Goal: Transaction & Acquisition: Purchase product/service

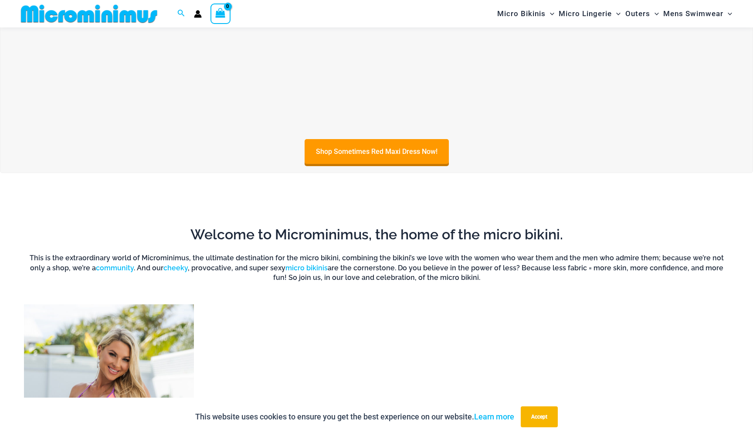
scroll to position [473, 0]
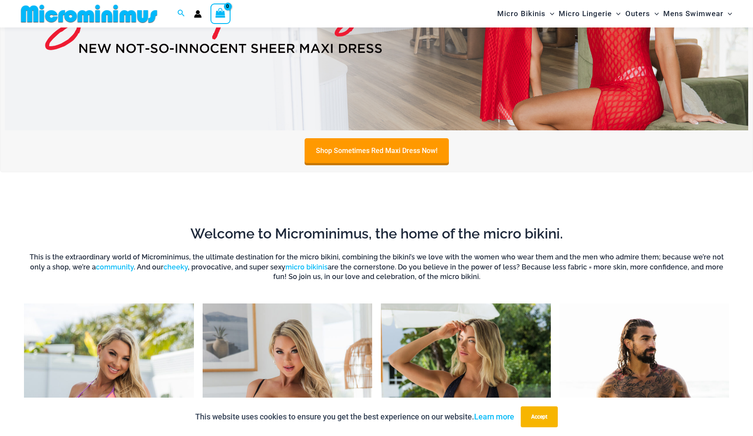
click at [428, 94] on img at bounding box center [376, 4] width 743 height 253
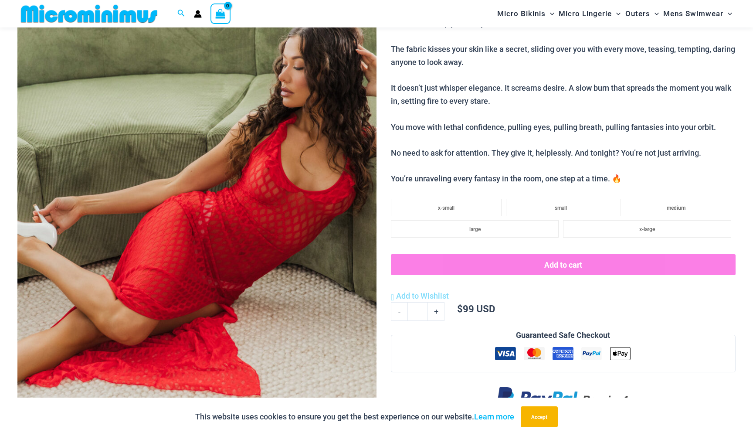
scroll to position [147, 0]
click at [494, 224] on li "large" at bounding box center [475, 228] width 168 height 17
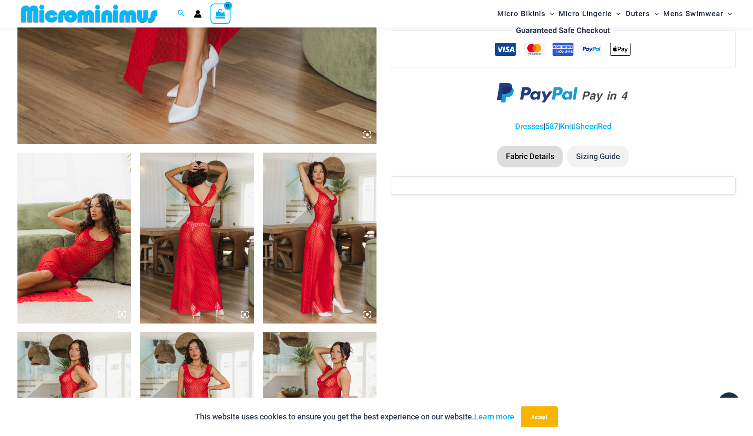
scroll to position [641, 0]
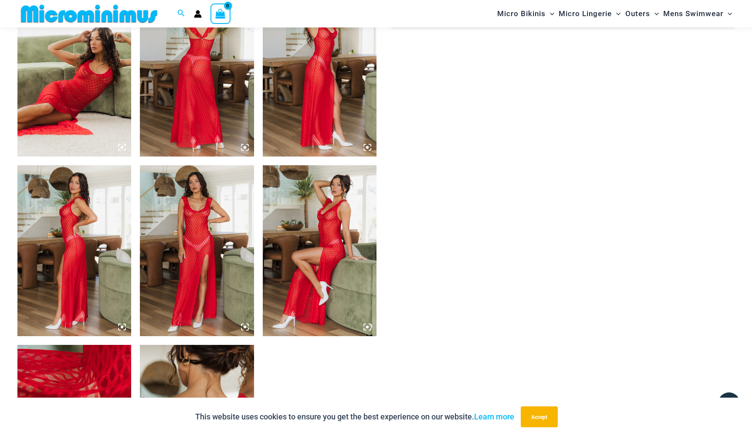
click at [72, 80] on img at bounding box center [74, 71] width 114 height 171
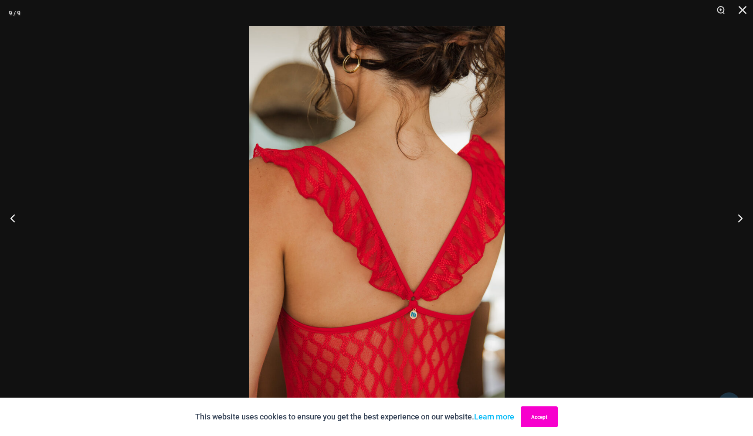
click at [531, 417] on button "Accept" at bounding box center [539, 416] width 37 height 21
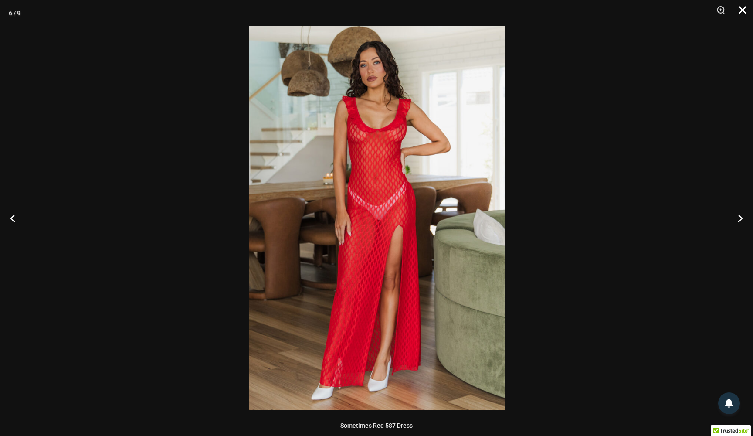
click at [741, 11] on button "Close" at bounding box center [740, 13] width 22 height 26
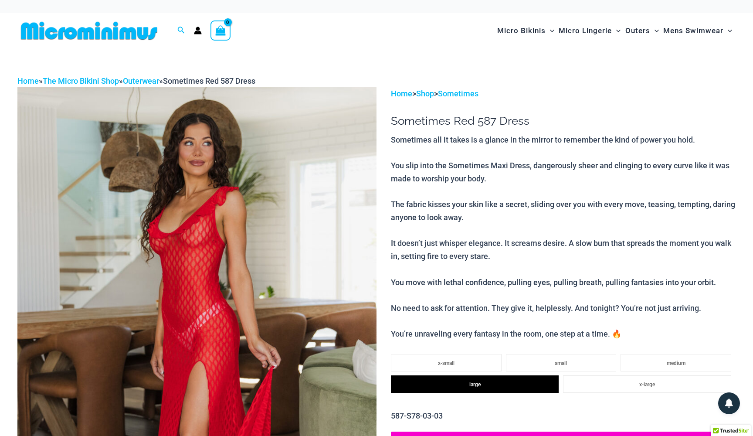
scroll to position [0, 0]
click at [137, 31] on img at bounding box center [88, 31] width 143 height 20
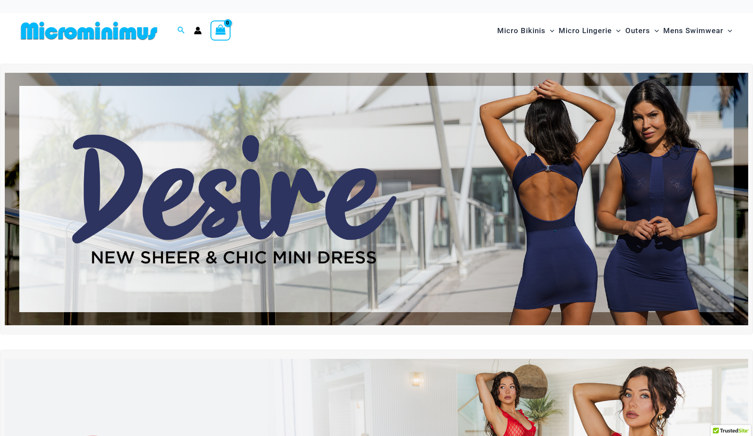
click at [580, 142] on img at bounding box center [376, 199] width 743 height 253
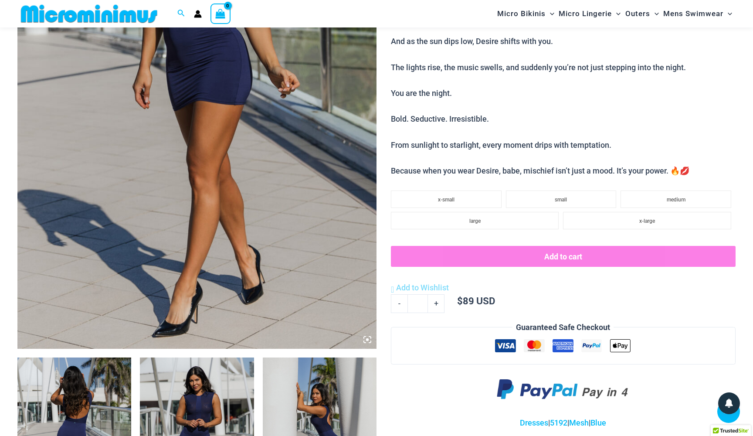
scroll to position [289, 0]
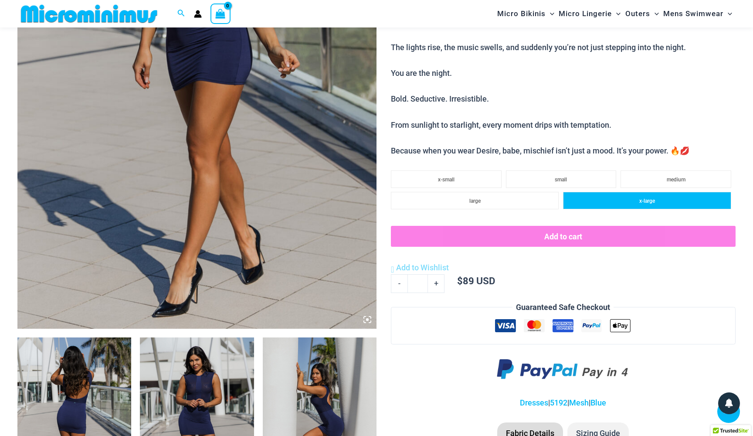
click at [620, 192] on li "x-large" at bounding box center [647, 200] width 168 height 17
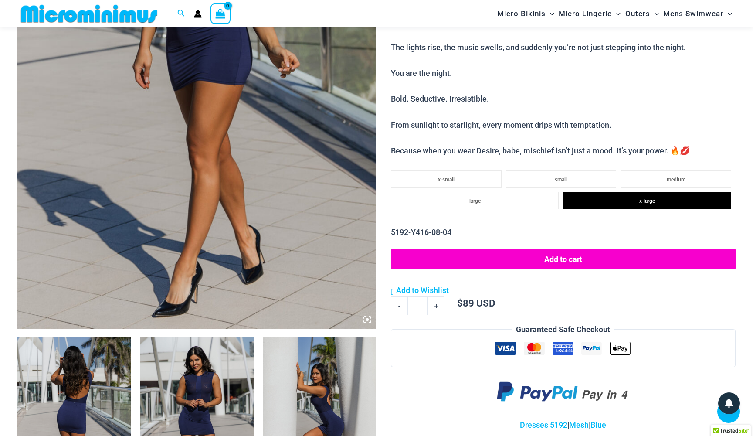
click at [606, 250] on button "Add to cart" at bounding box center [563, 258] width 345 height 21
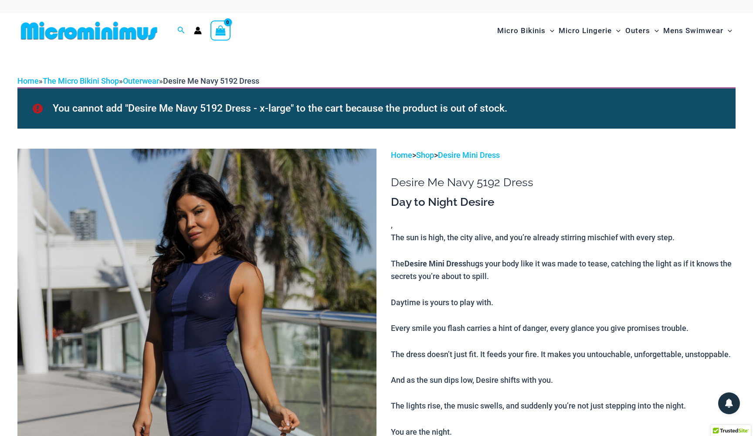
scroll to position [0, 0]
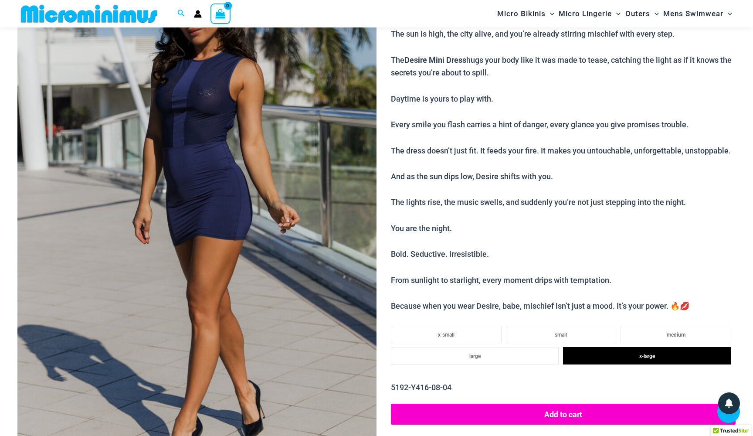
scroll to position [212, 0]
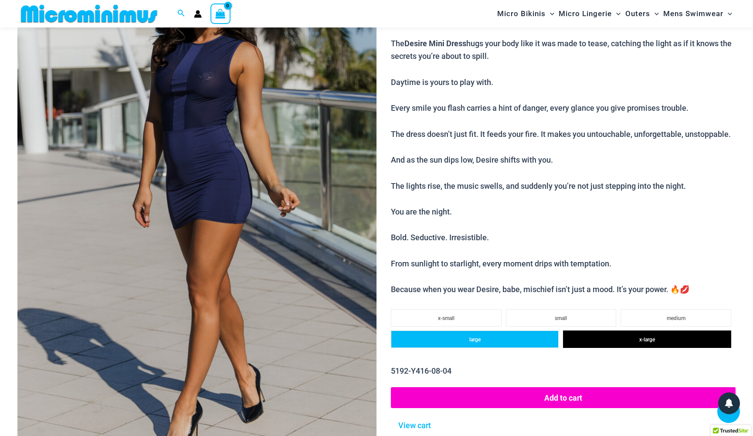
click at [511, 332] on li "large" at bounding box center [475, 338] width 168 height 17
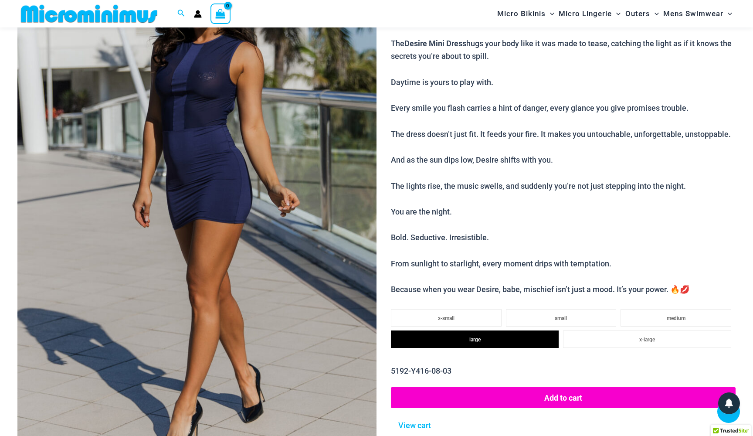
click at [521, 389] on button "Add to cart" at bounding box center [563, 397] width 345 height 21
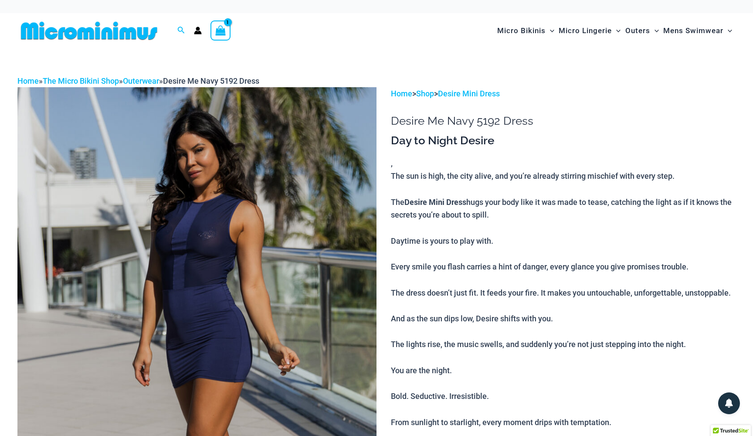
scroll to position [0, 0]
click at [217, 29] on icon "View Shopping Cart, 1 items" at bounding box center [221, 31] width 10 height 10
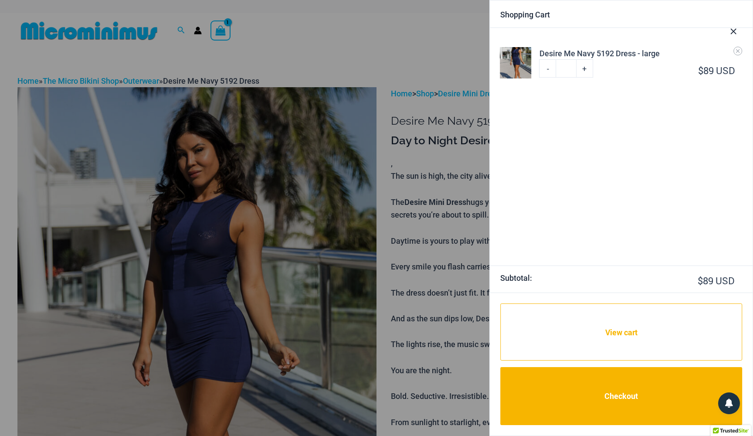
click at [732, 30] on icon "Close Cart Drawer" at bounding box center [734, 32] width 10 height 10
